Goal: Task Accomplishment & Management: Use online tool/utility

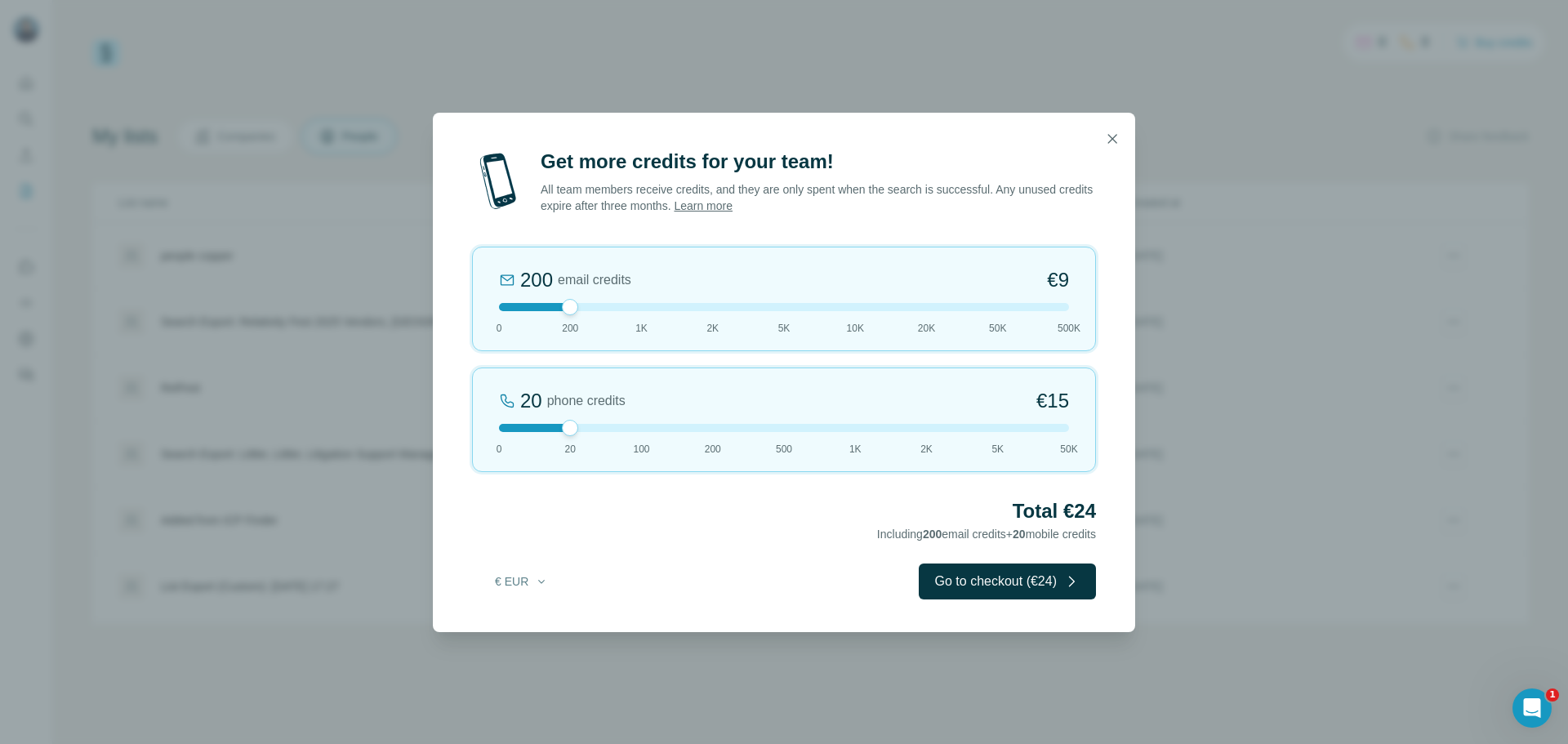
click at [505, 428] on div at bounding box center [783, 427] width 570 height 8
click at [601, 307] on div at bounding box center [783, 306] width 570 height 8
click at [632, 307] on div at bounding box center [783, 306] width 570 height 8
click at [930, 572] on button "Go to checkout (€42)" at bounding box center [1007, 581] width 177 height 36
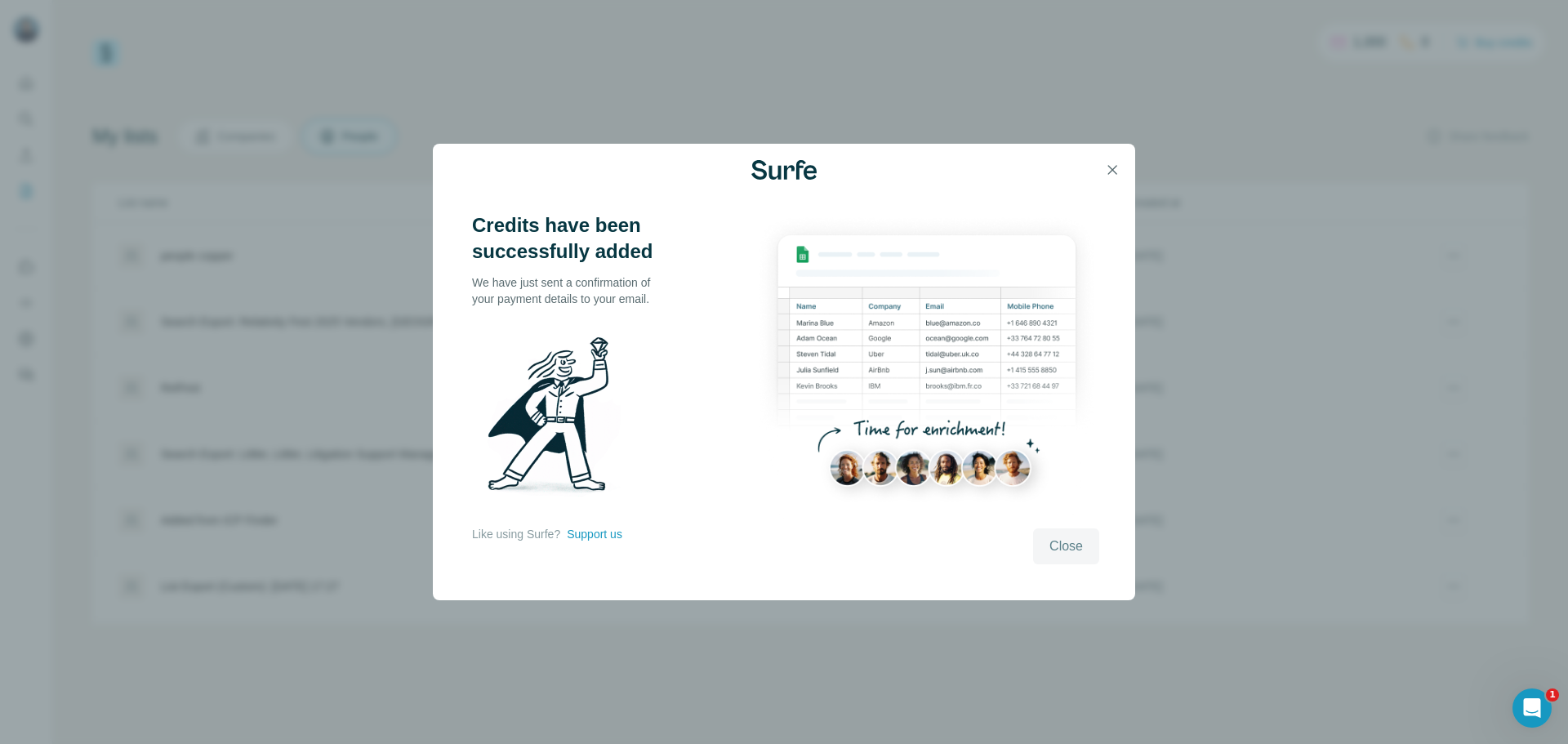
click at [1087, 550] on button "Close" at bounding box center [1067, 546] width 66 height 36
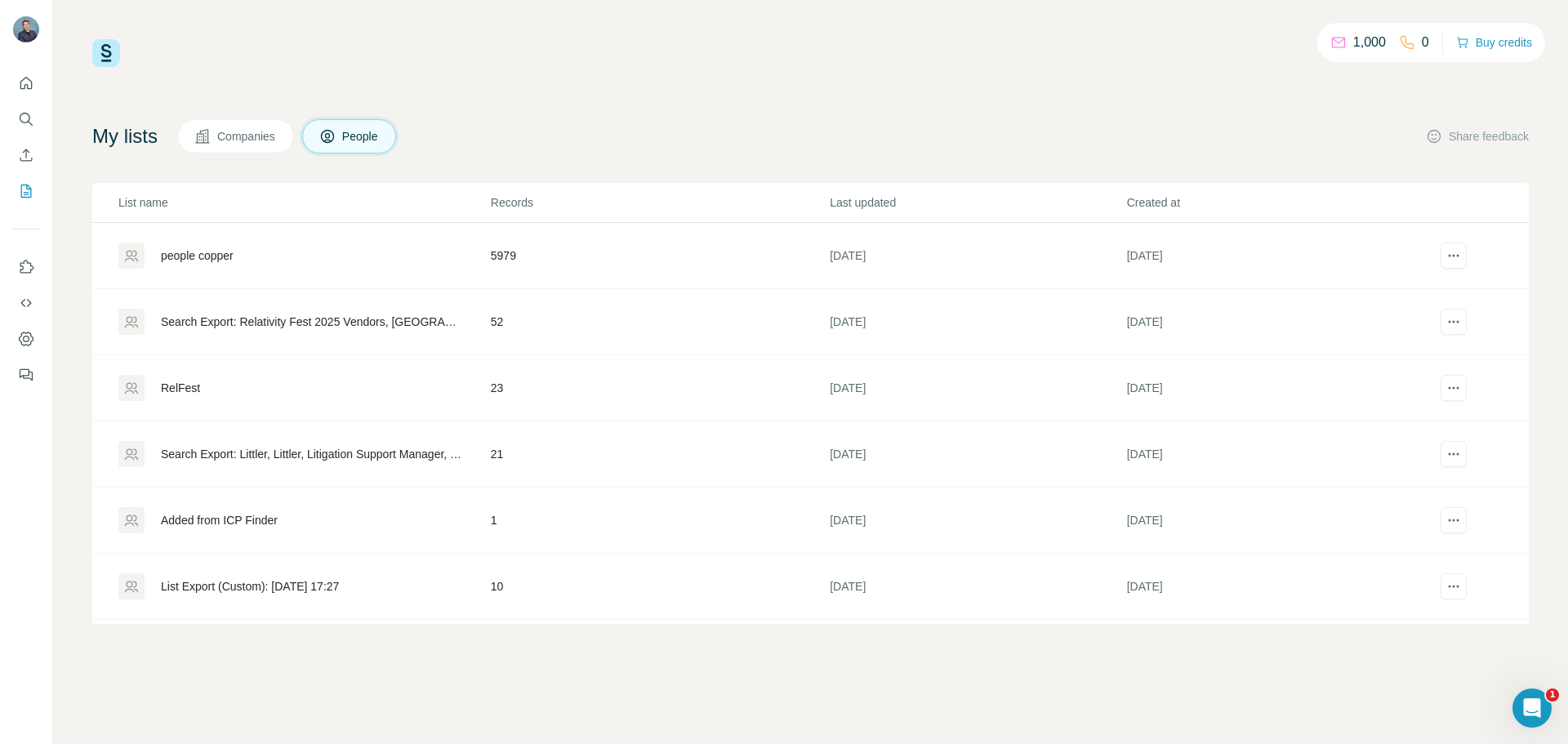
click at [29, 189] on icon "My lists" at bounding box center [28, 189] width 8 height 10
click at [211, 133] on icon at bounding box center [203, 137] width 17 height 17
click at [353, 136] on span "People" at bounding box center [361, 137] width 38 height 17
click at [244, 137] on span "Companies" at bounding box center [247, 137] width 60 height 17
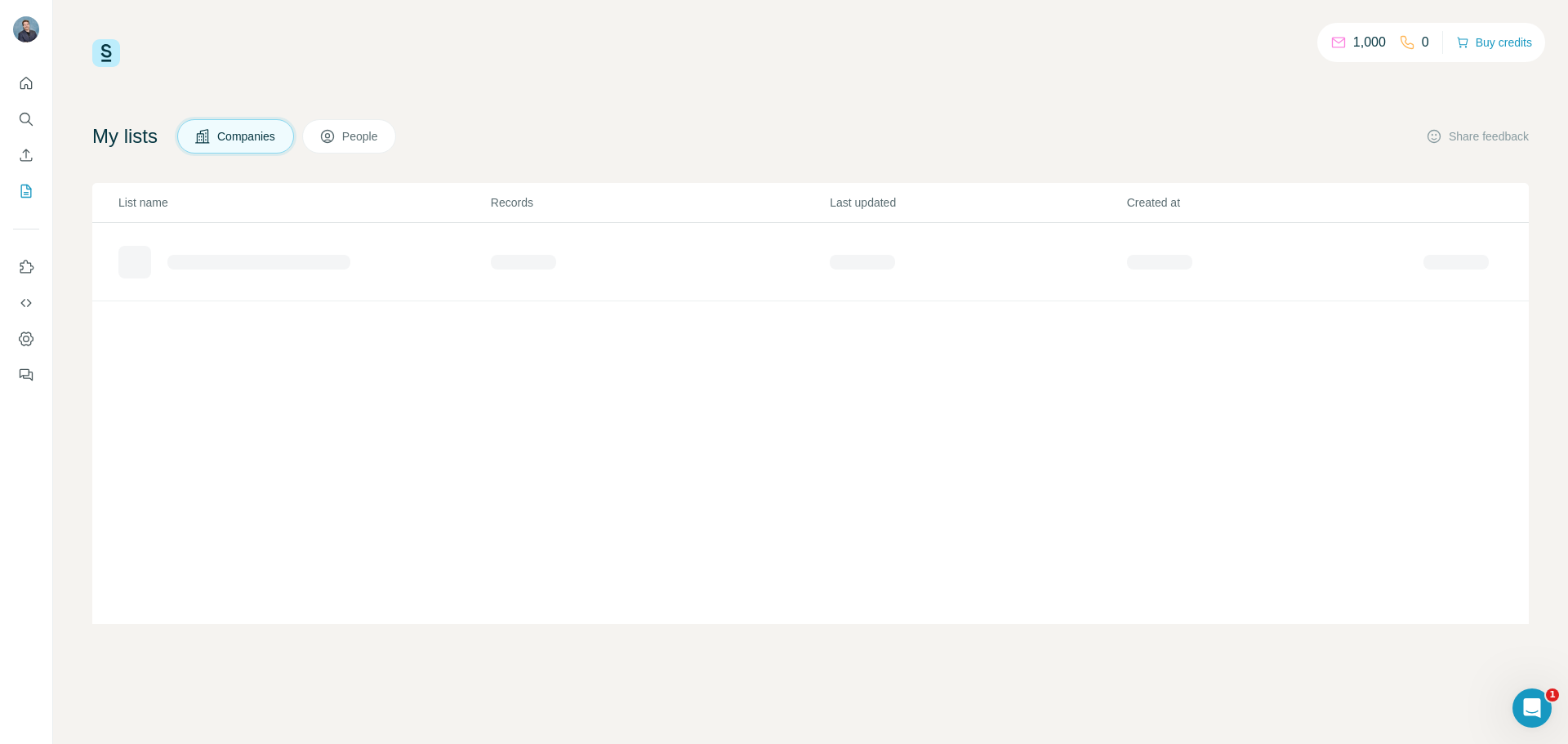
click at [350, 130] on button "People" at bounding box center [349, 136] width 95 height 34
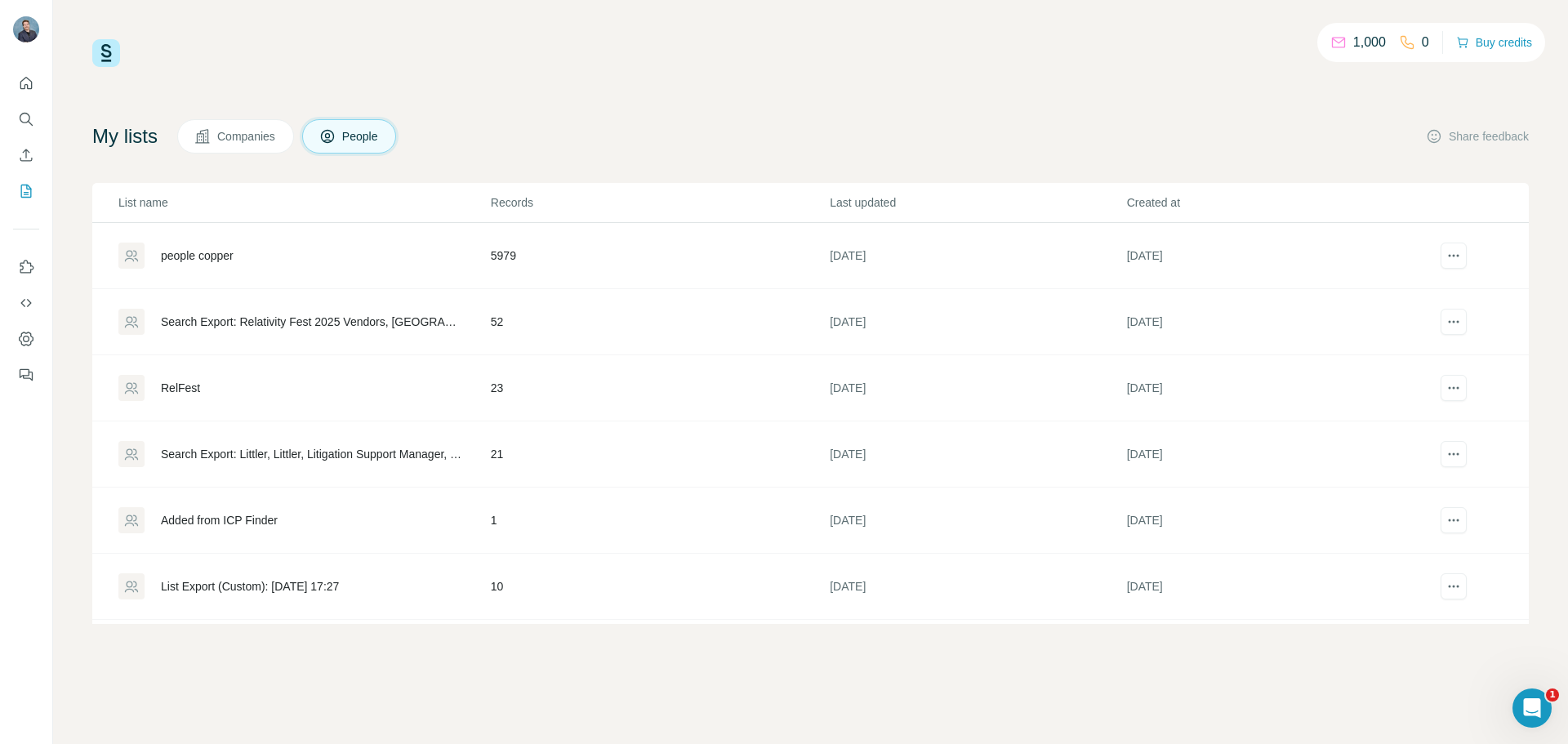
click at [191, 256] on div "people copper" at bounding box center [197, 256] width 73 height 17
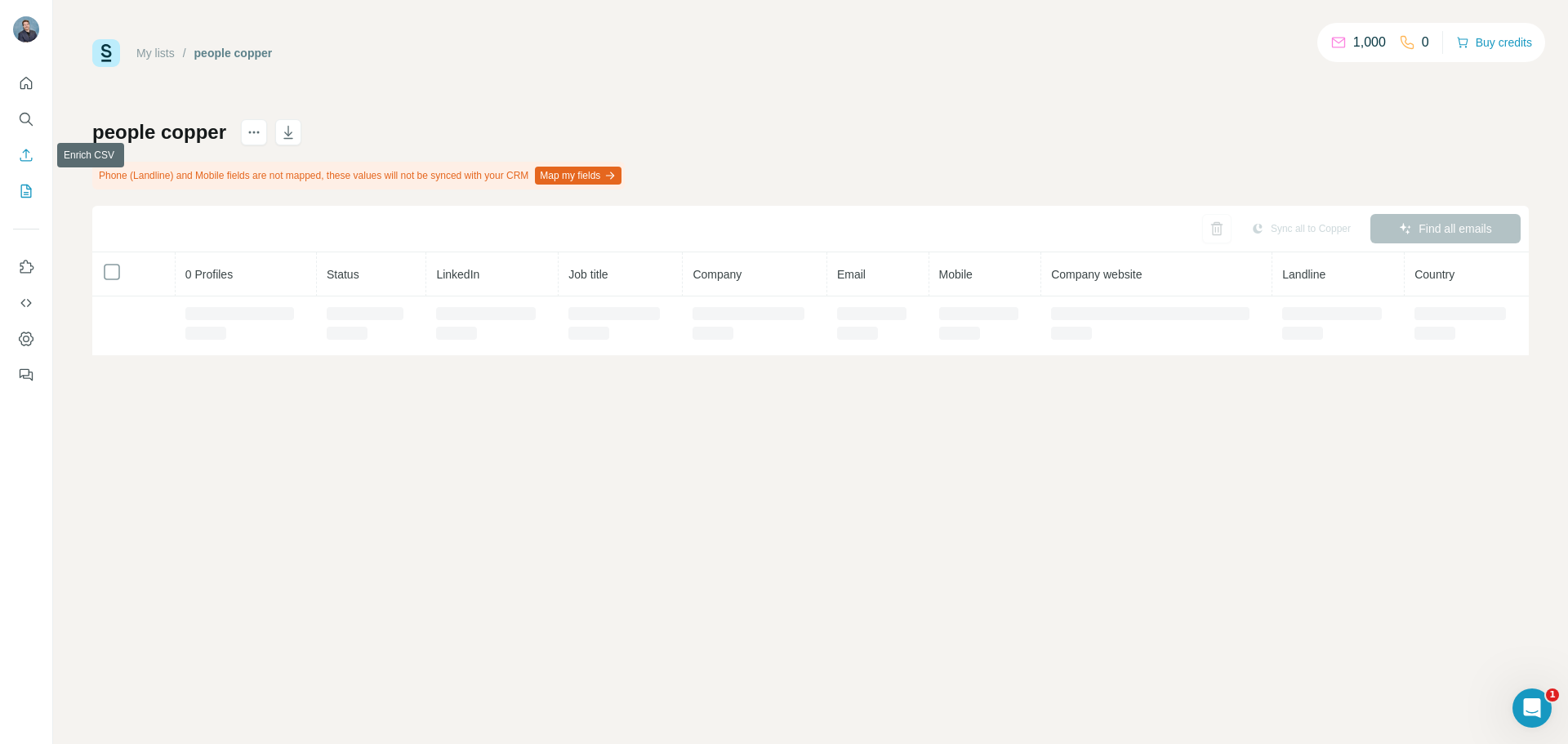
click at [21, 207] on div at bounding box center [26, 224] width 53 height 330
click at [25, 193] on icon "My lists" at bounding box center [28, 189] width 8 height 10
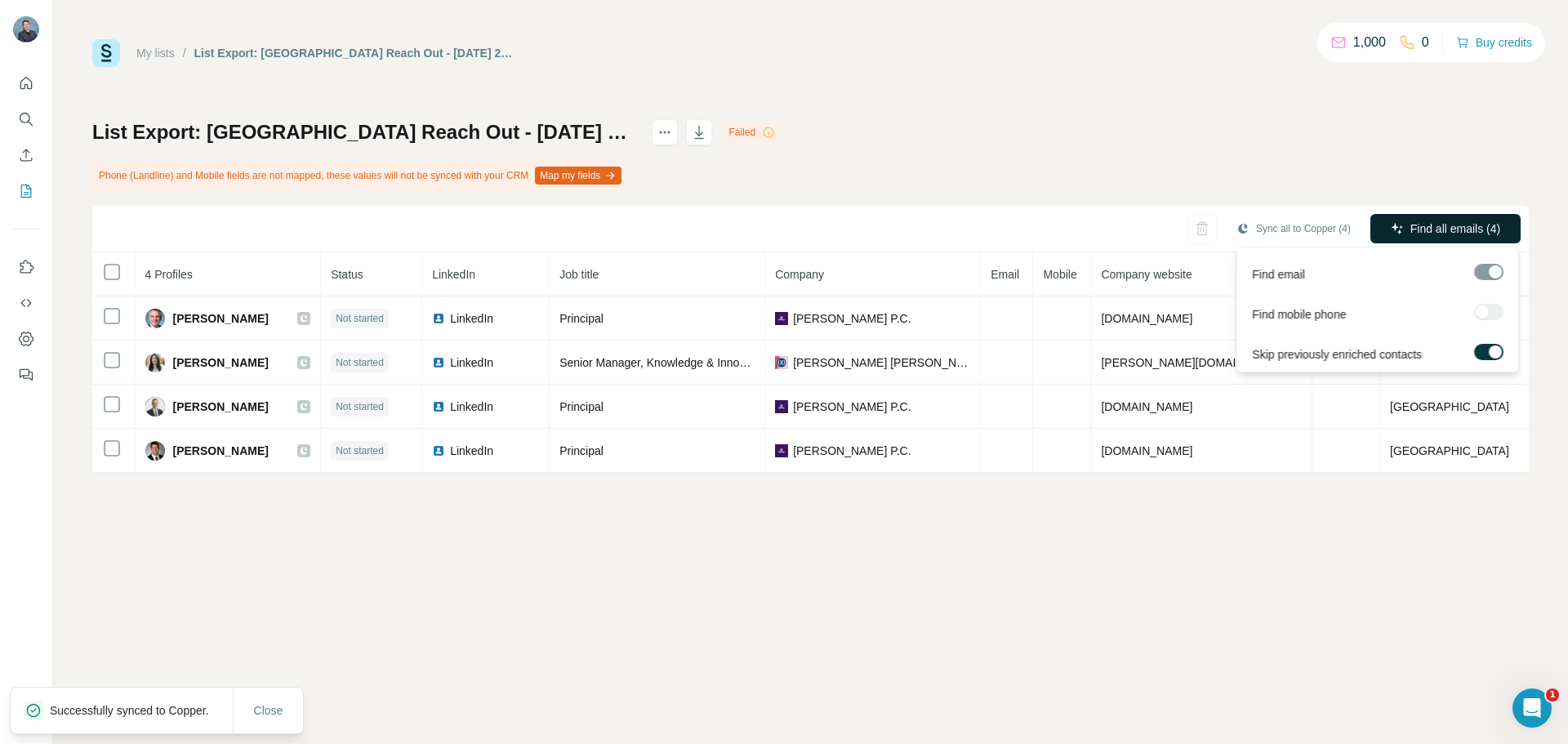
click at [1455, 235] on span "Find all emails (4)" at bounding box center [1455, 229] width 90 height 17
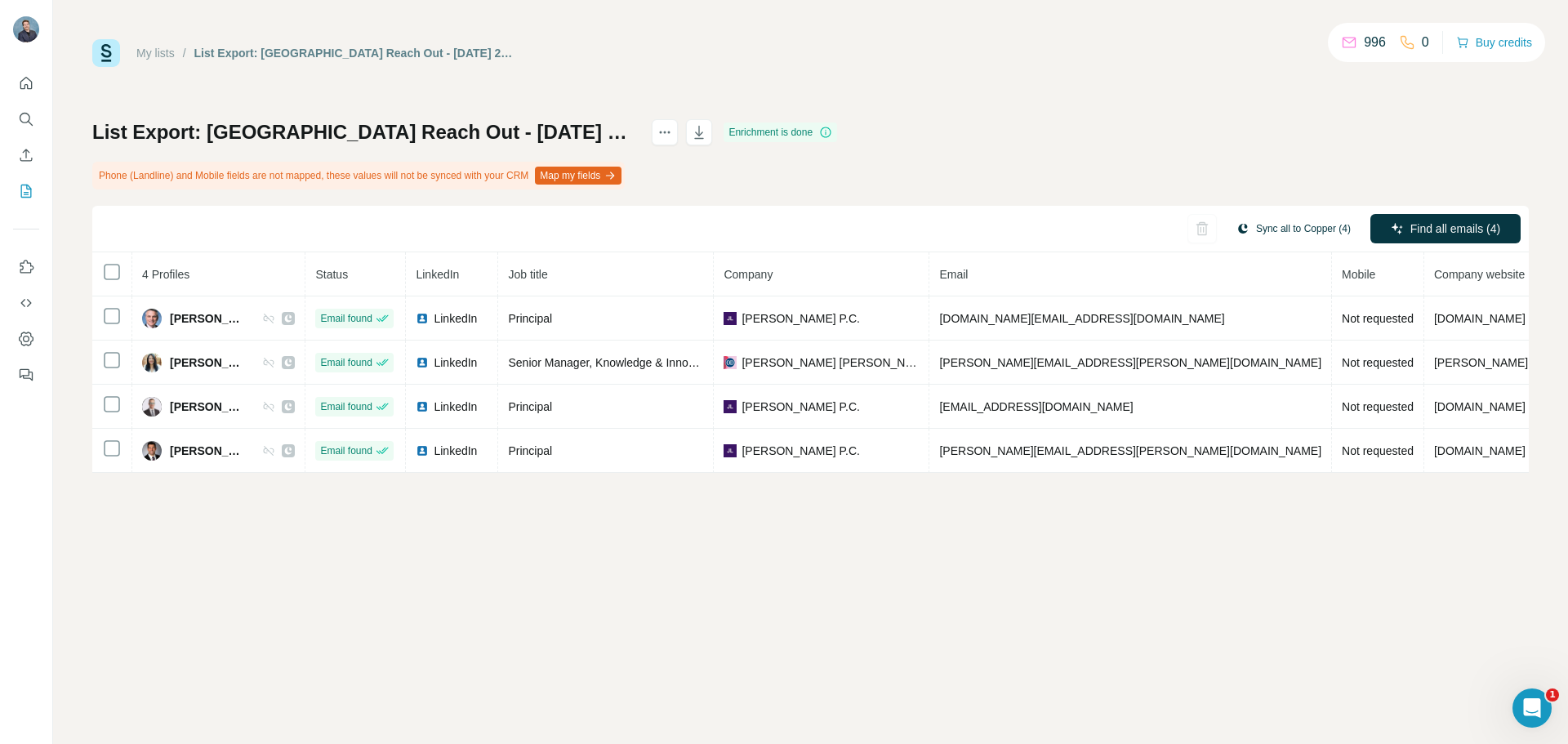
click at [1317, 231] on button "Sync all to Copper (4)" at bounding box center [1294, 228] width 138 height 25
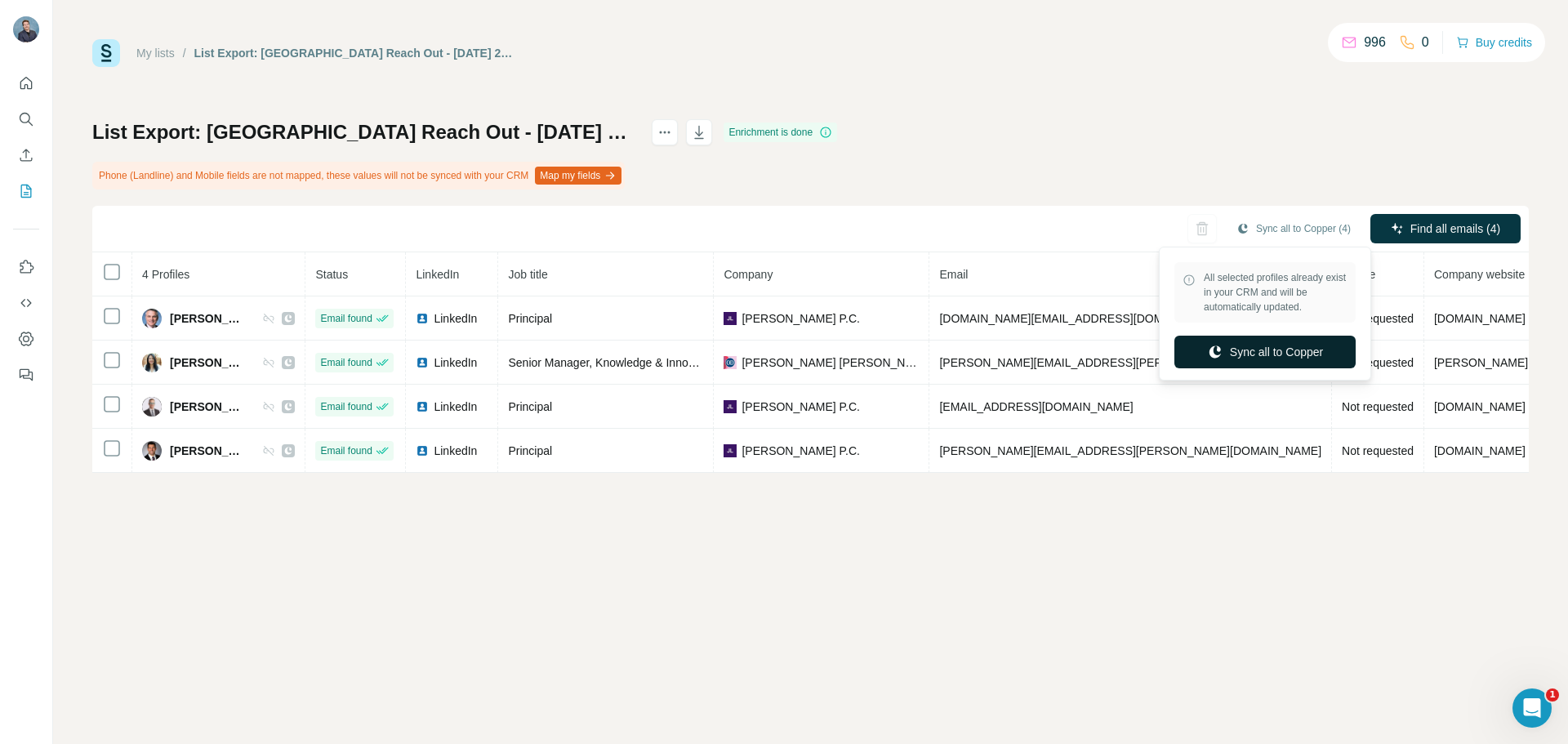
click at [1287, 354] on button "Sync all to Copper" at bounding box center [1265, 352] width 181 height 32
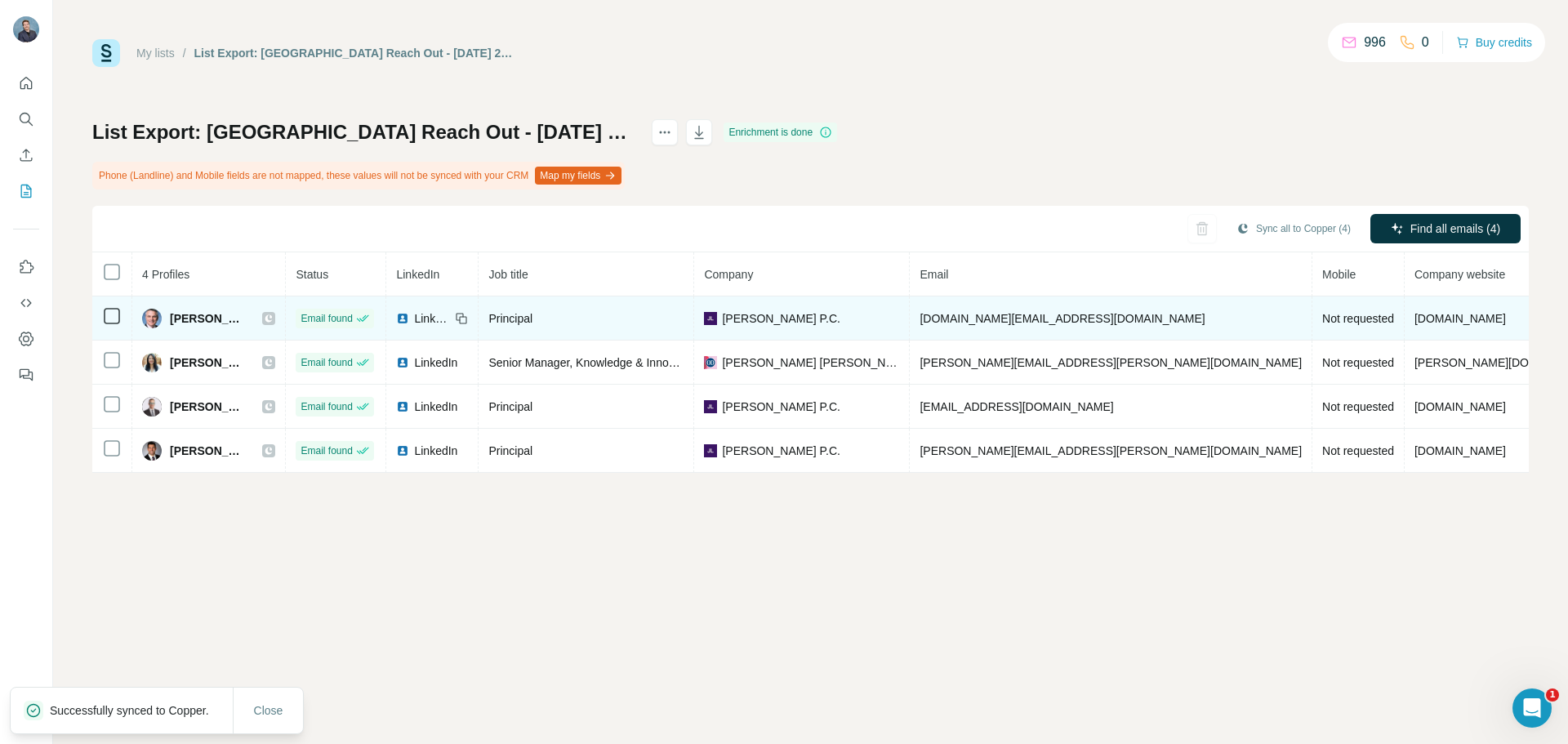
click at [273, 318] on icon at bounding box center [269, 318] width 10 height 13
drag, startPoint x: 166, startPoint y: 315, endPoint x: 500, endPoint y: 308, distance: 334.1
click at [500, 308] on tr "Craig Day Email found LinkedIn Principal Jackson Lewis P.C. craig.day@jacksonle…" at bounding box center [913, 318] width 1642 height 44
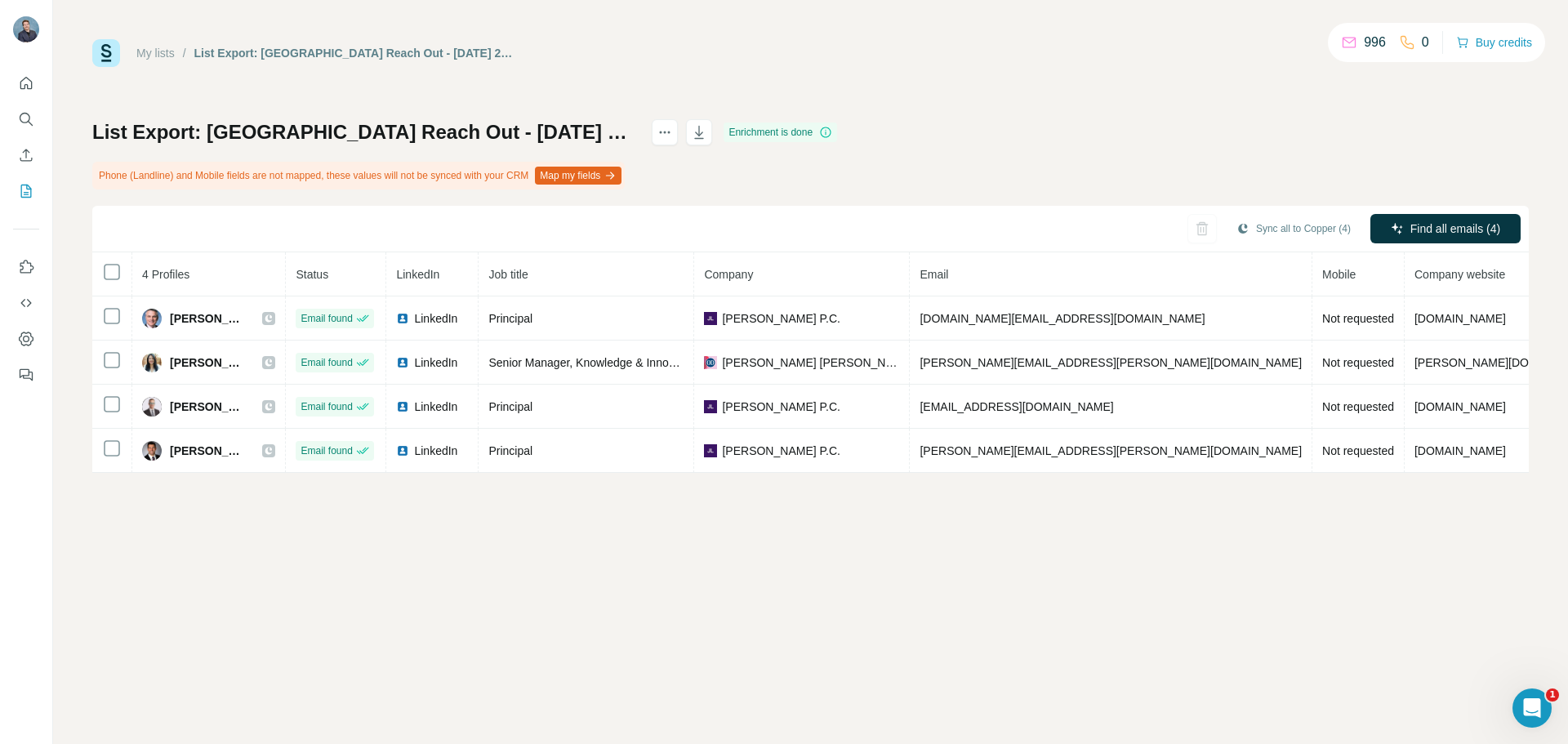
click at [247, 234] on div "Sync all to Copper (4) Find all emails (4)" at bounding box center [811, 229] width 1437 height 46
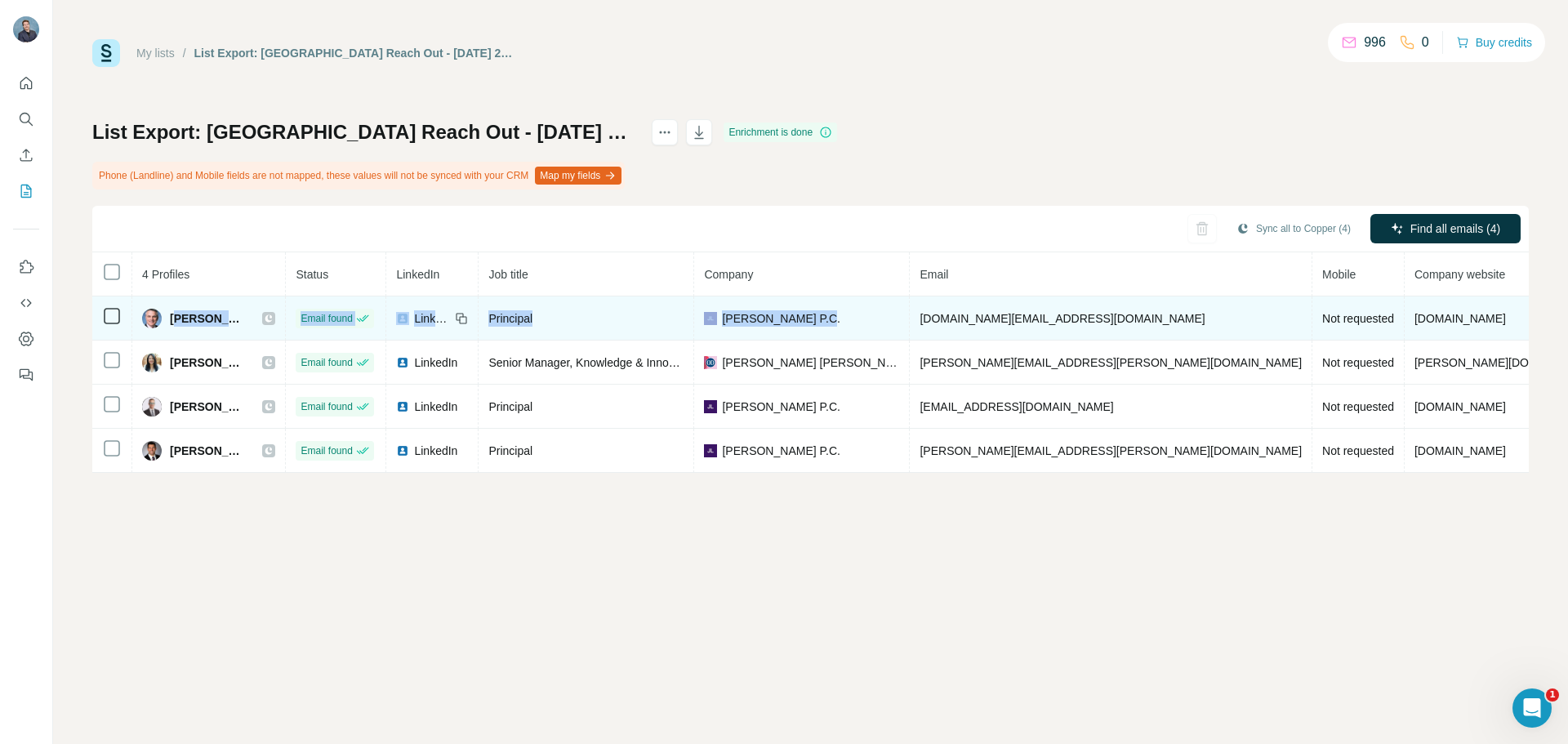
drag, startPoint x: 870, startPoint y: 321, endPoint x: 176, endPoint y: 308, distance: 694.1
click at [176, 308] on tr "Craig Day Email found LinkedIn Principal Jackson Lewis P.C. craig.day@jacksonle…" at bounding box center [913, 318] width 1642 height 44
click at [207, 310] on span "Craig Day" at bounding box center [208, 318] width 76 height 17
click at [145, 315] on img at bounding box center [151, 318] width 19 height 19
click at [178, 315] on span "Craig Day" at bounding box center [208, 318] width 76 height 17
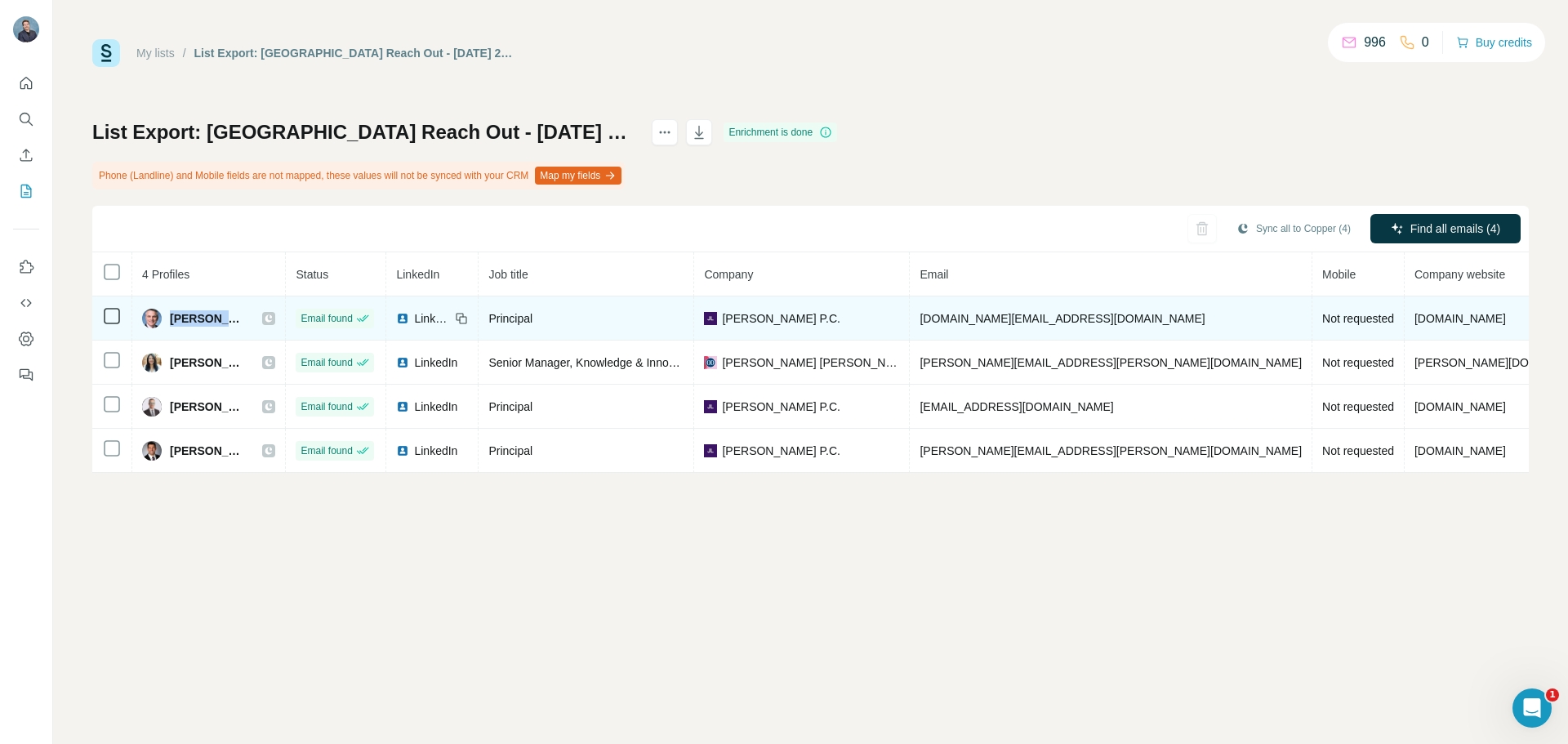
drag, startPoint x: 170, startPoint y: 316, endPoint x: 230, endPoint y: 330, distance: 61.6
click at [230, 330] on td "Craig Day" at bounding box center [209, 318] width 153 height 44
copy span "Craig Day"
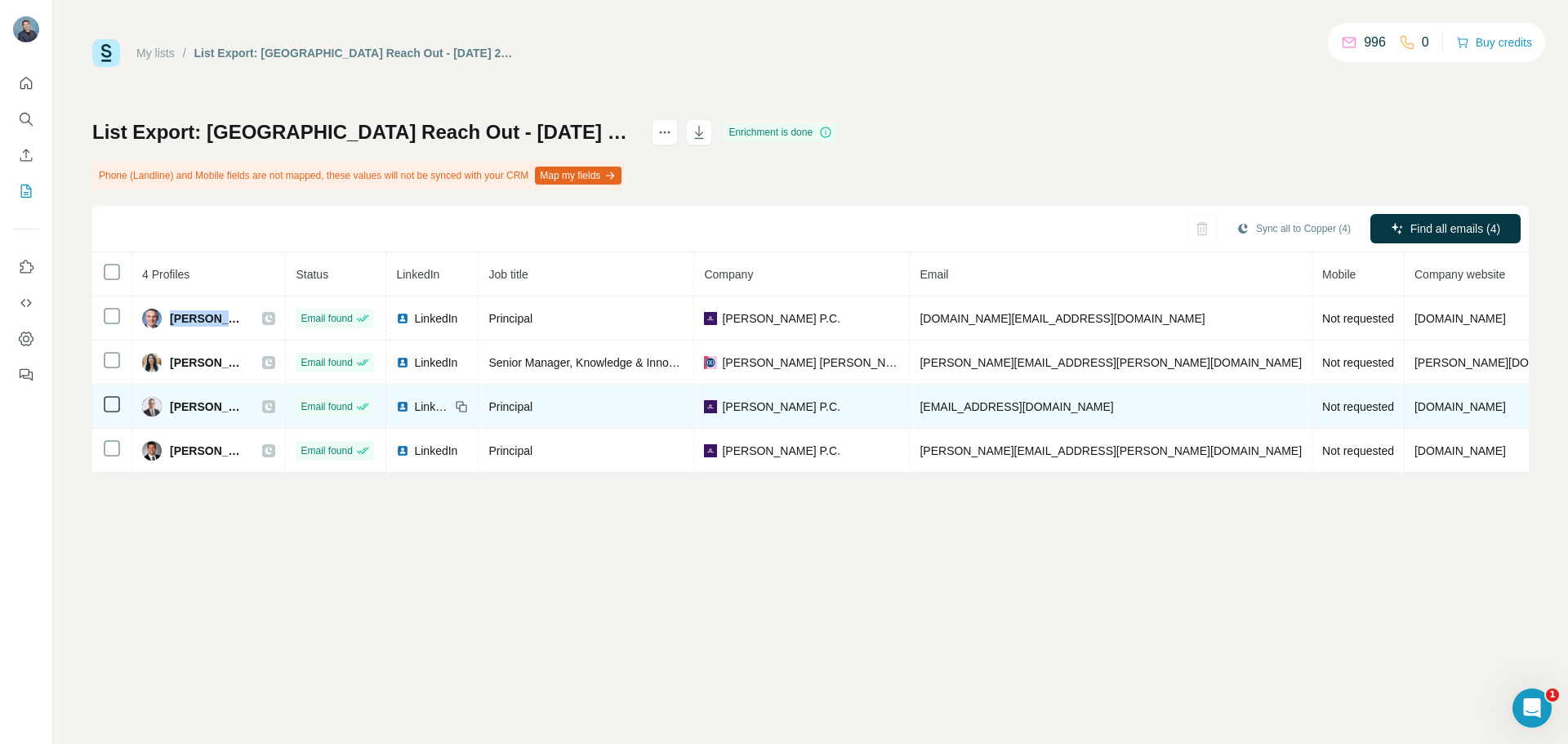
drag, startPoint x: 249, startPoint y: 407, endPoint x: 174, endPoint y: 401, distance: 75.2
click at [174, 401] on span "Michael Griffin" at bounding box center [208, 407] width 76 height 17
copy span "Michael Griffin"
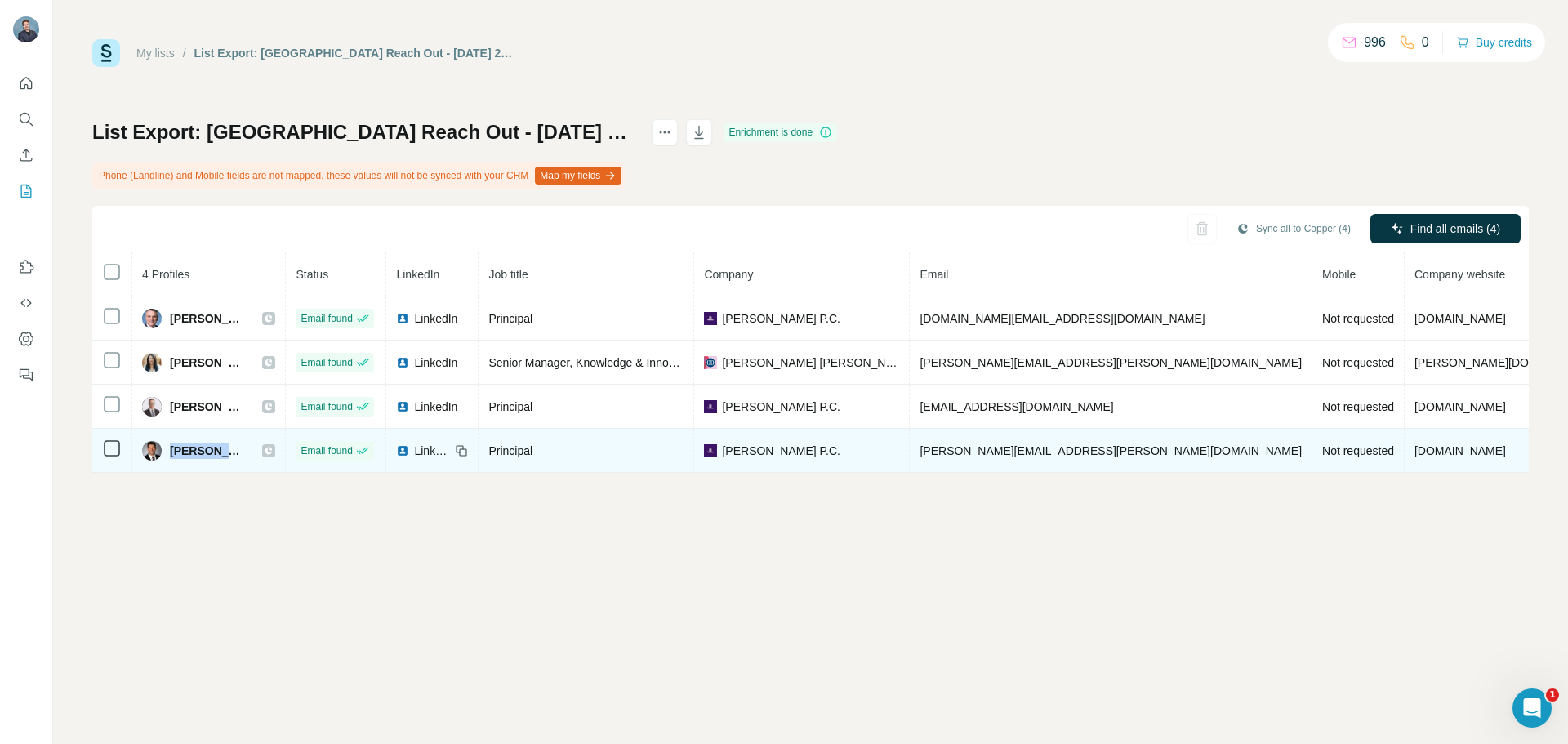
drag, startPoint x: 244, startPoint y: 448, endPoint x: 168, endPoint y: 450, distance: 76.0
click at [168, 450] on div "Peter Nohle" at bounding box center [209, 450] width 133 height 19
copy span "Peter Nohle"
